Goal: Information Seeking & Learning: Learn about a topic

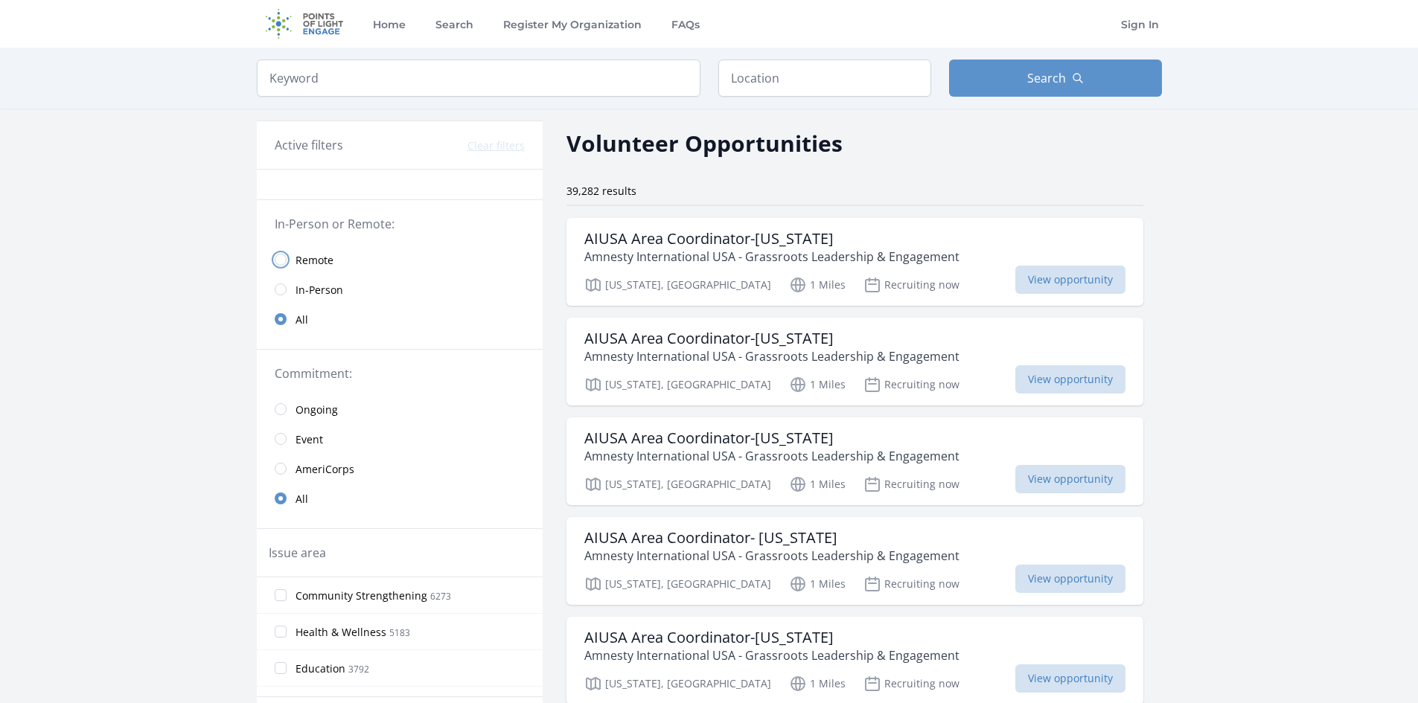
click at [276, 261] on input "radio" at bounding box center [281, 260] width 12 height 12
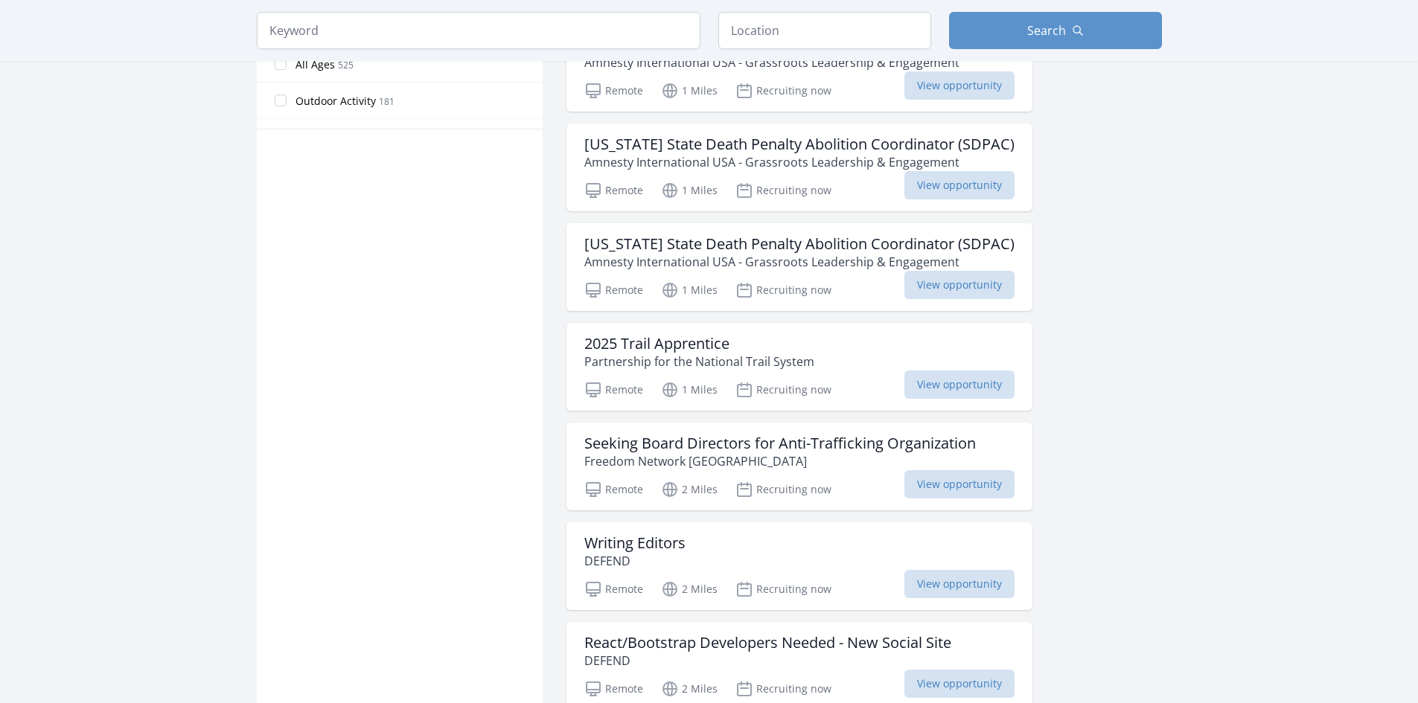
scroll to position [893, 0]
click at [977, 395] on span "View opportunity" at bounding box center [959, 384] width 110 height 28
click at [970, 483] on span "View opportunity" at bounding box center [959, 484] width 110 height 28
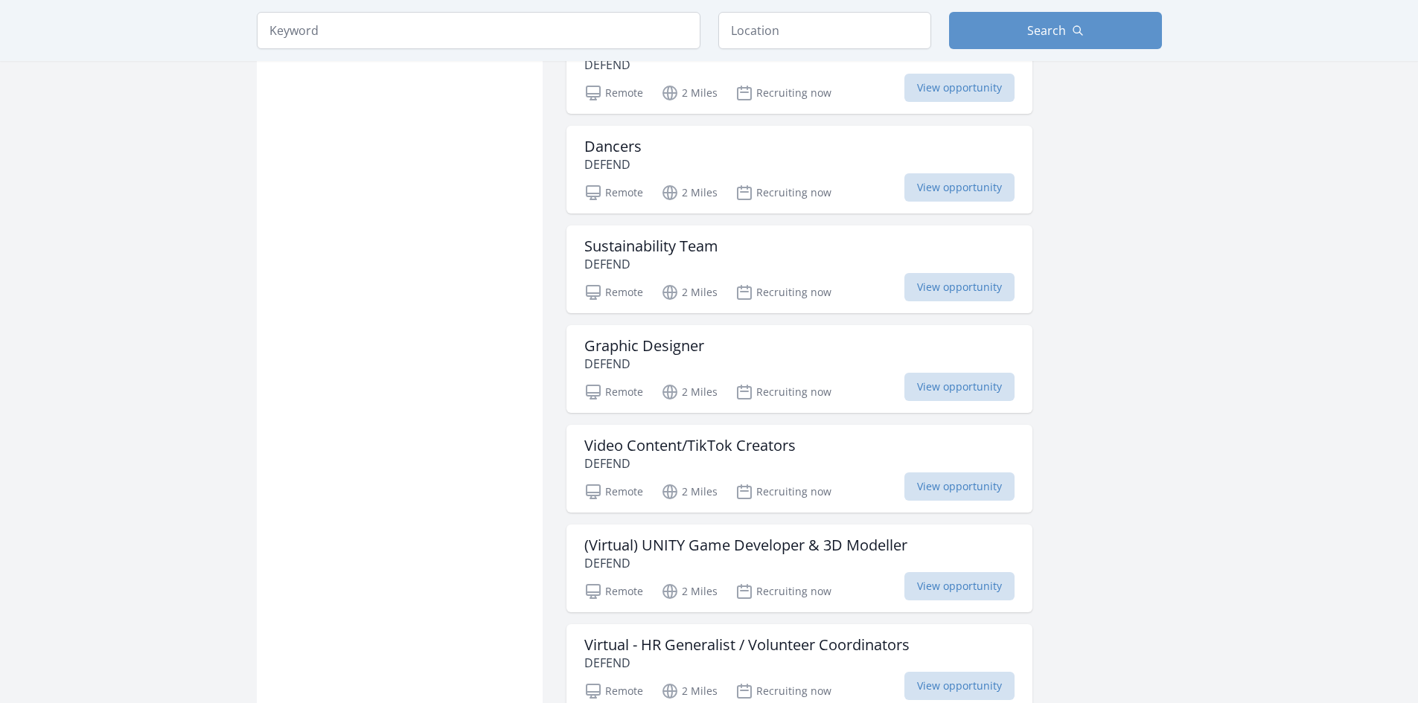
scroll to position [1563, 0]
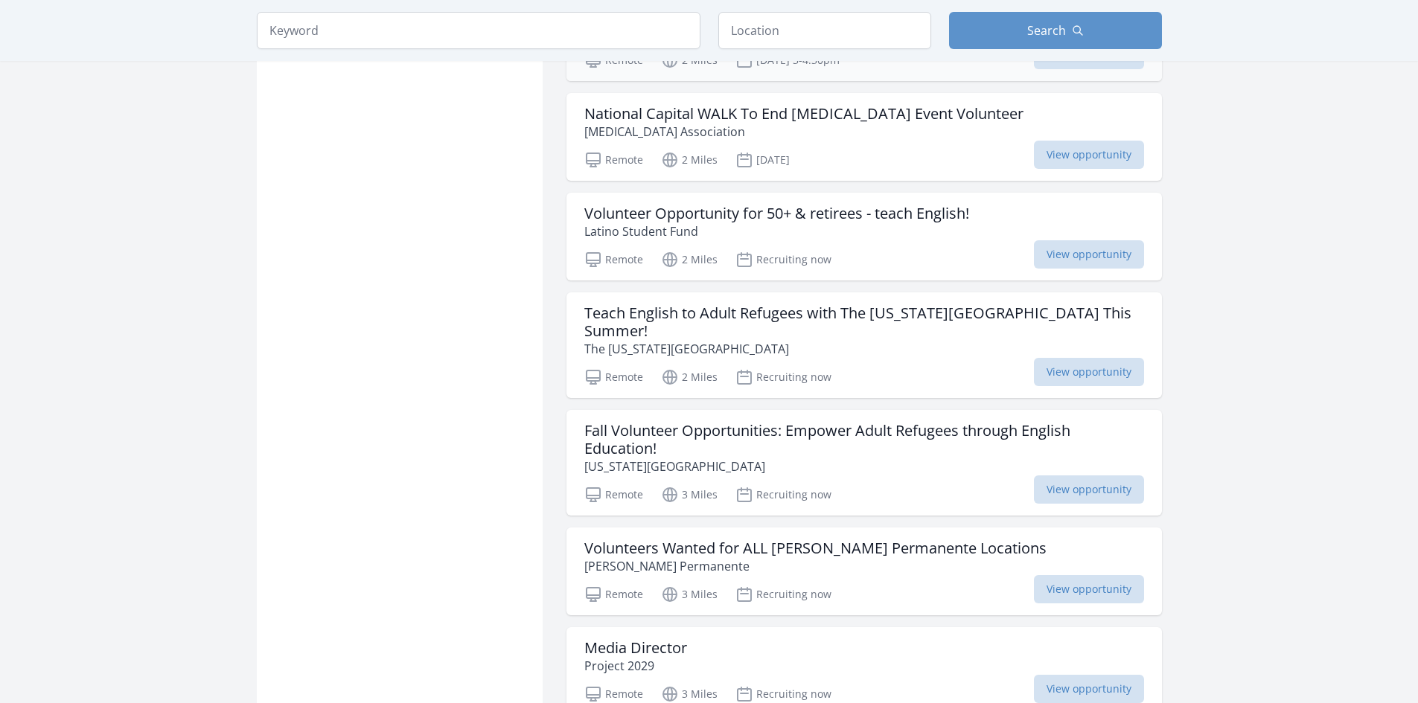
scroll to position [3424, 0]
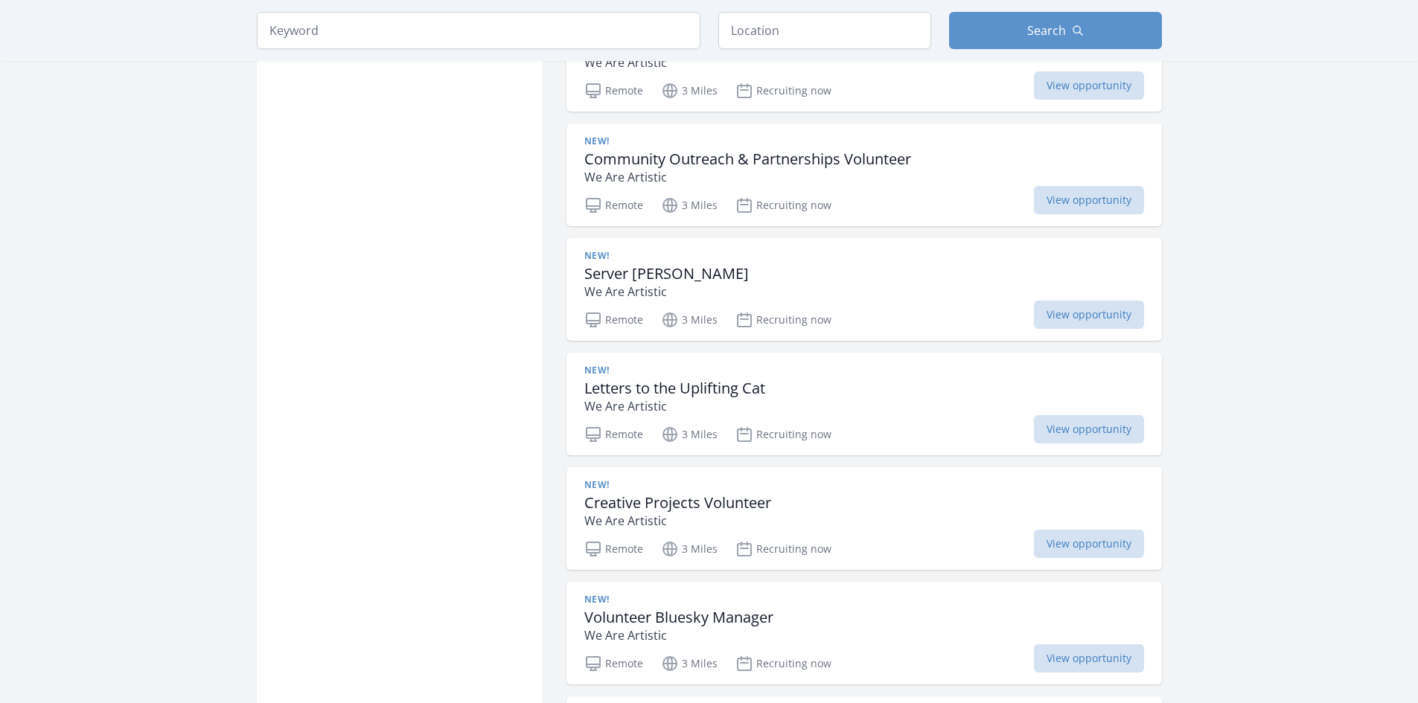
scroll to position [5806, 0]
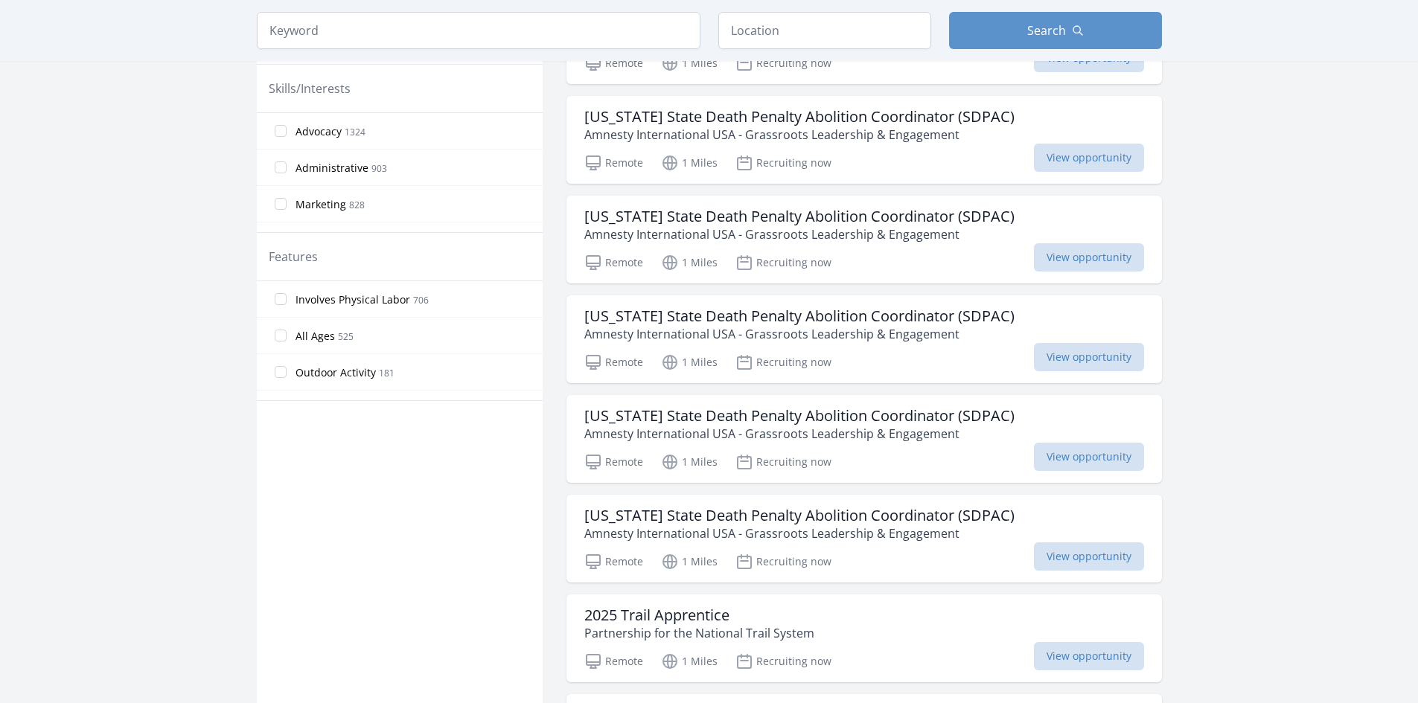
scroll to position [601, 0]
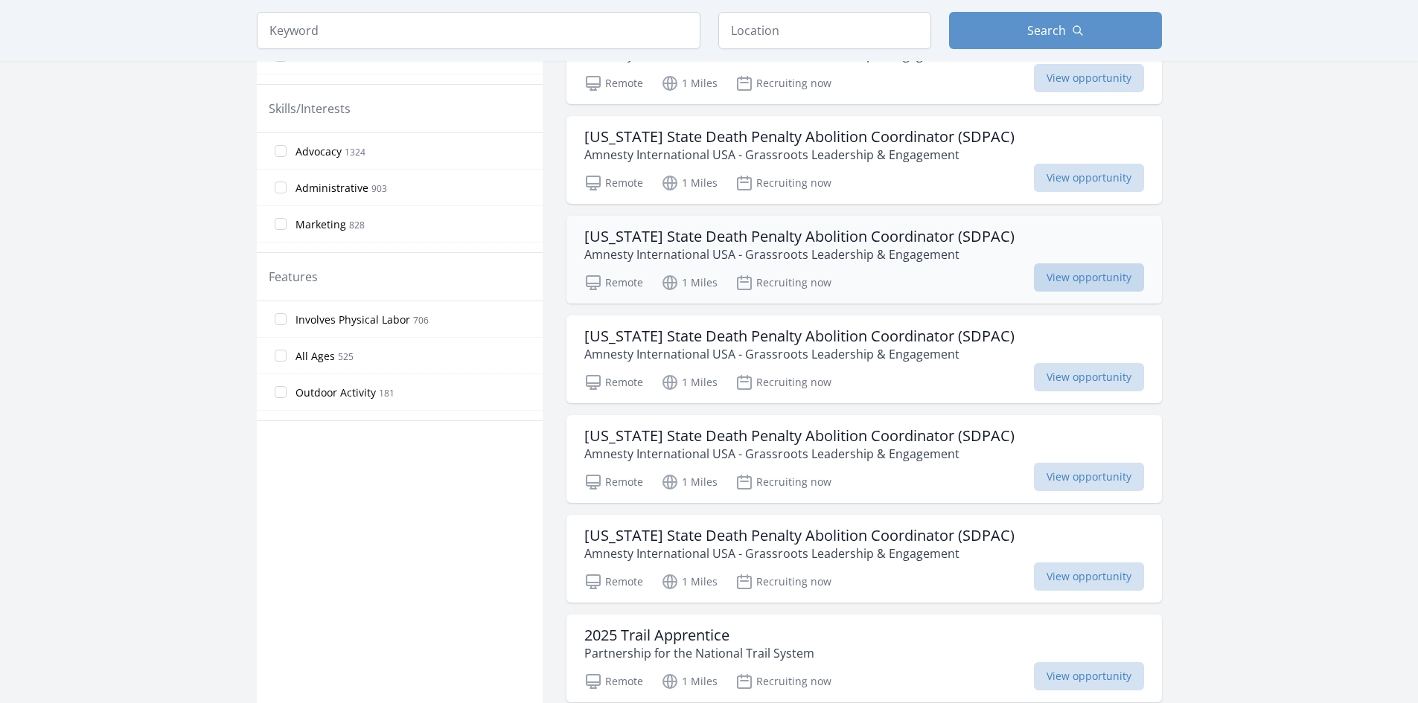
click at [1094, 277] on span "View opportunity" at bounding box center [1089, 278] width 110 height 28
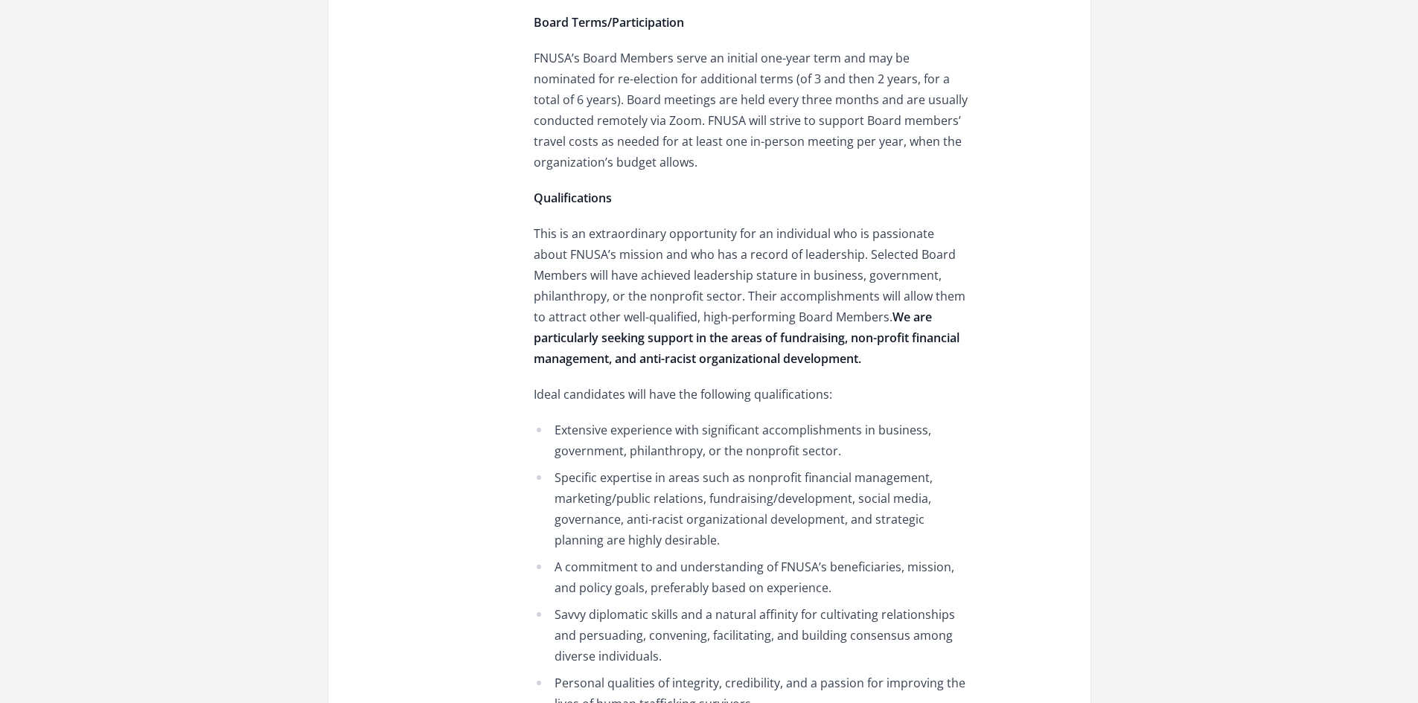
scroll to position [3126, 0]
